Goal: Task Accomplishment & Management: Use online tool/utility

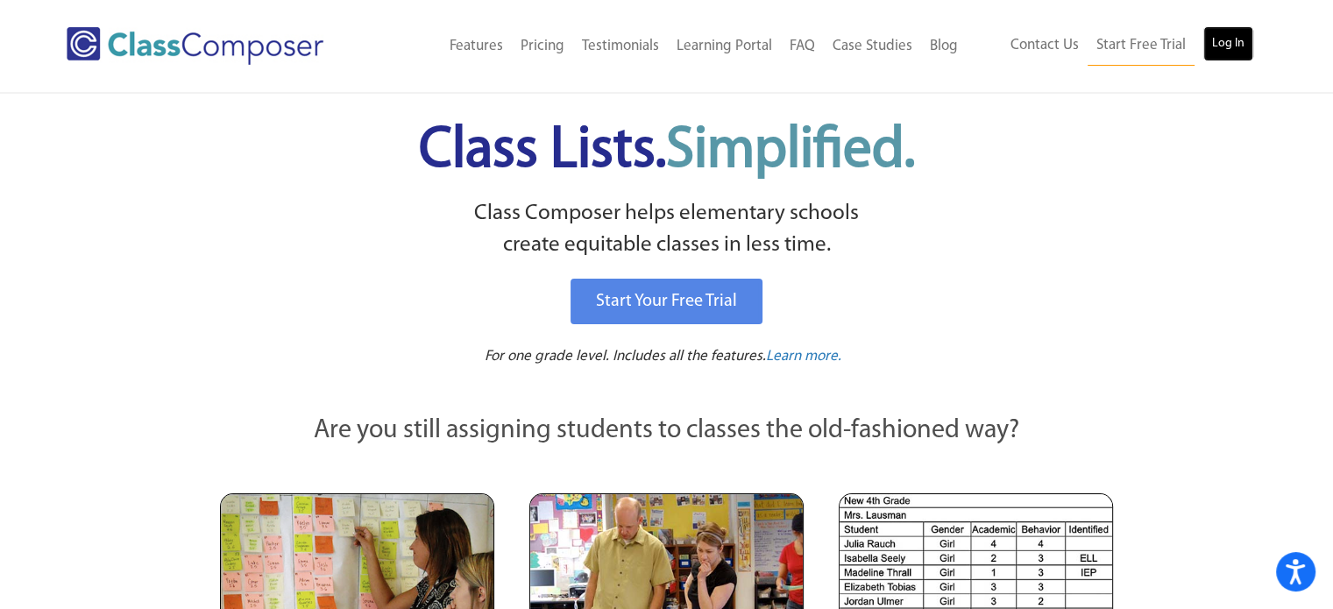
click at [1243, 35] on link "Log In" at bounding box center [1228, 43] width 50 height 35
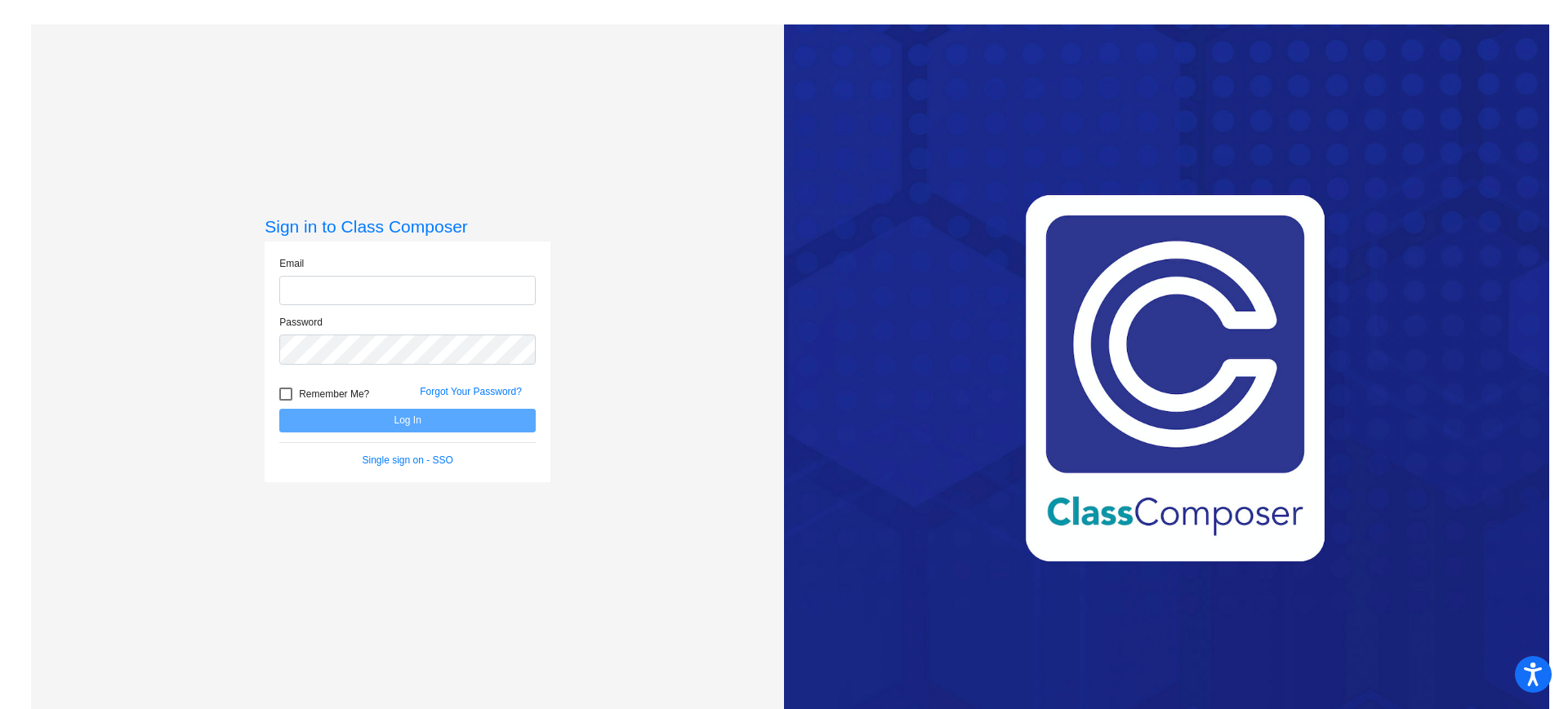
type input "[EMAIL_ADDRESS][DOMAIN_NAME]"
click at [310, 425] on button "Log In" at bounding box center [407, 420] width 256 height 23
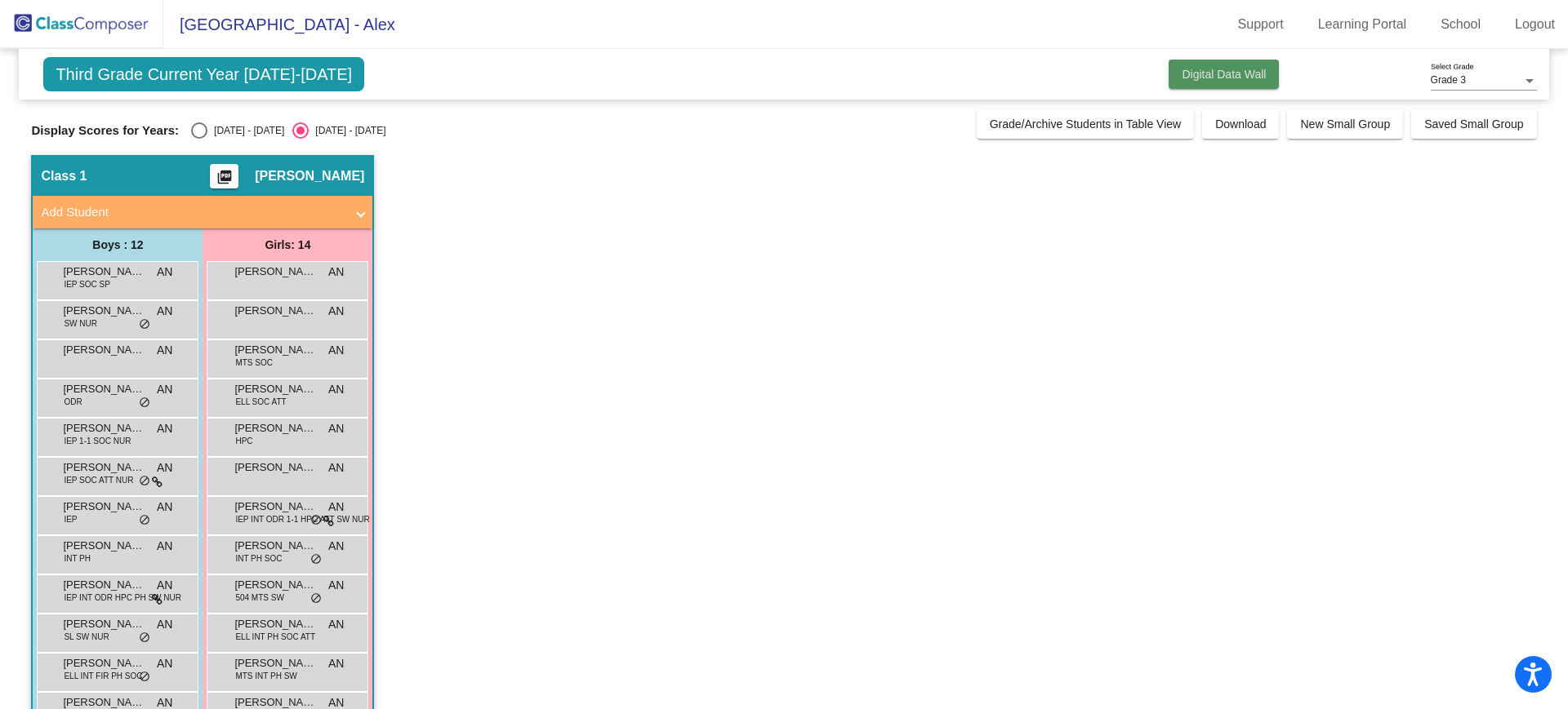
click at [1227, 73] on span "Digital Data Wall" at bounding box center [1224, 75] width 84 height 13
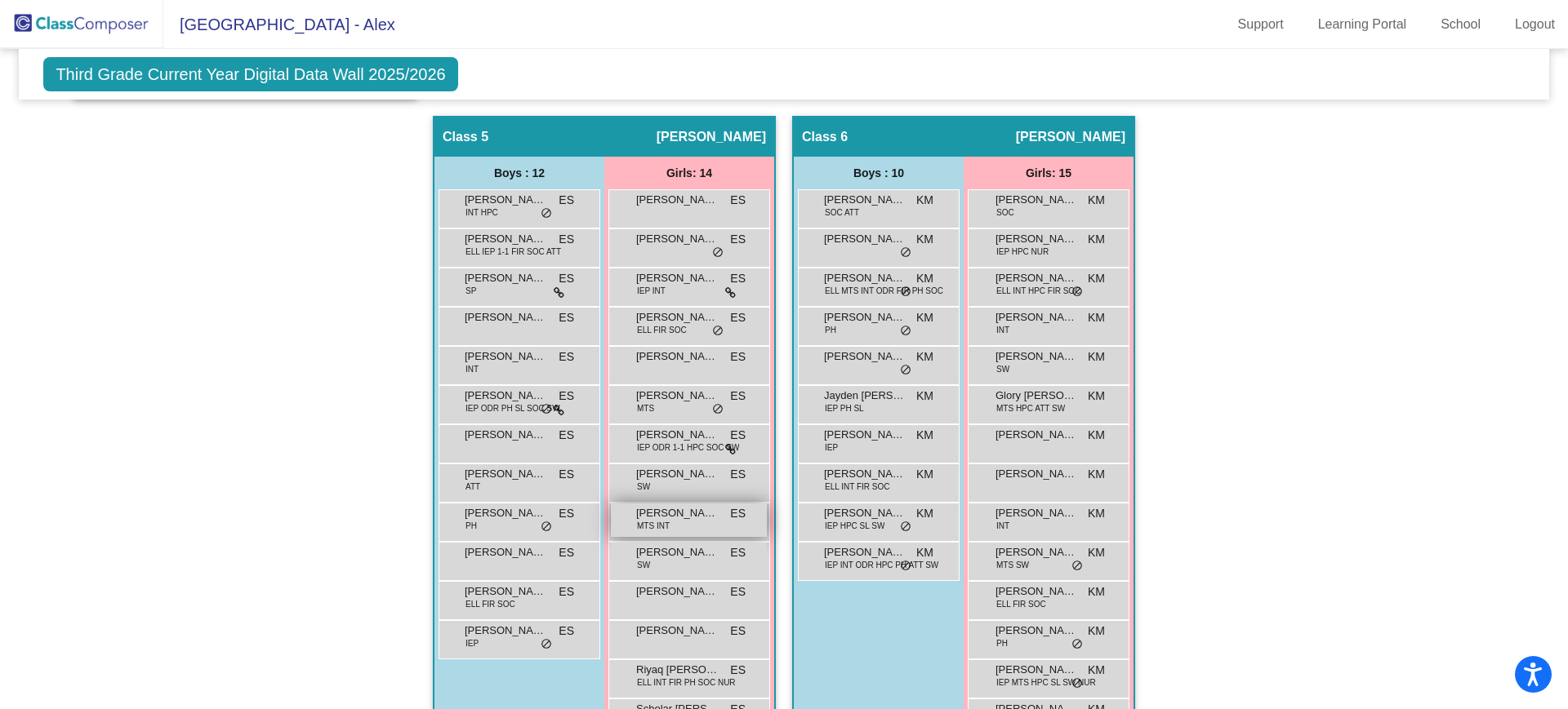
scroll to position [1126, 0]
